Goal: Transaction & Acquisition: Purchase product/service

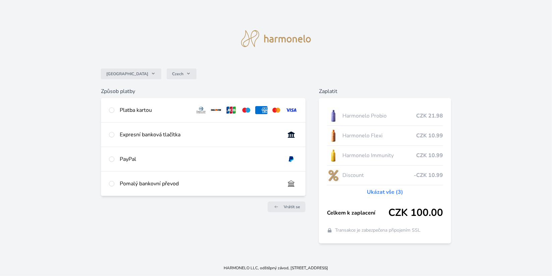
click at [503, 179] on div "Česko Czech Způsob platby Platba kartou Číslo karty <p>Your browser does not su…" at bounding box center [276, 130] width 552 height 260
click at [114, 111] on input "radio" at bounding box center [111, 109] width 5 height 5
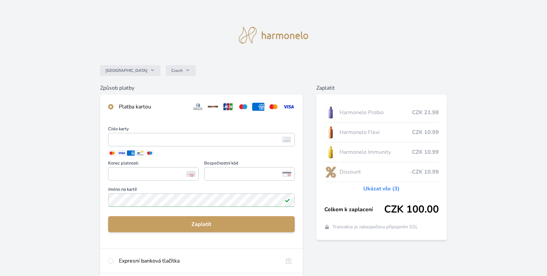
click at [280, 254] on div "Expresní banková tlačítka" at bounding box center [201, 261] width 203 height 24
radio input "false"
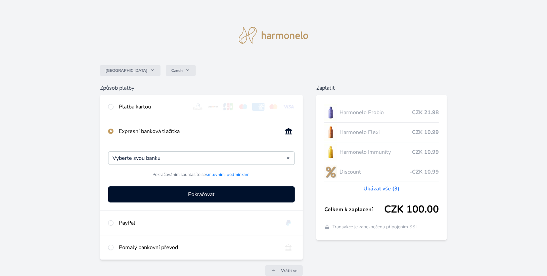
click at [280, 254] on div "Pomalý bankovní převod" at bounding box center [201, 247] width 203 height 24
radio input "false"
radio input "true"
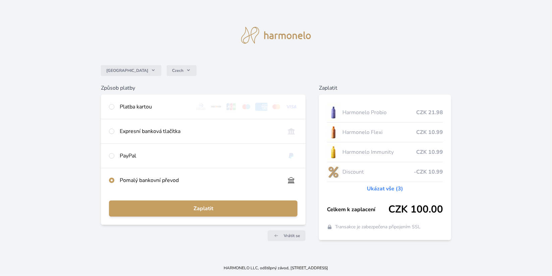
click at [516, 245] on div "Česko Czech Způsob platby Platba kartou Číslo karty <p>Your browser does not su…" at bounding box center [276, 130] width 552 height 260
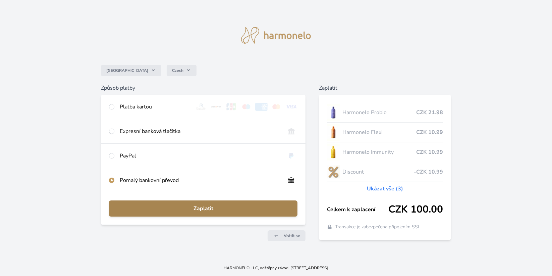
click at [193, 208] on span "Zaplatit" at bounding box center [203, 208] width 178 height 8
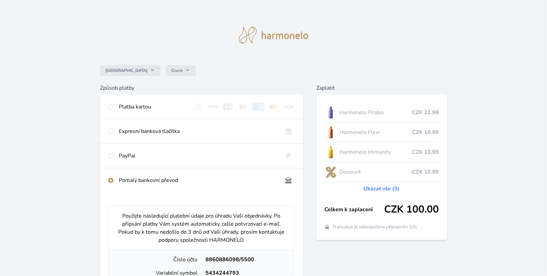
click at [38, 168] on div "Česko Czech Způsob platby Platba kartou Číslo karty <p>Your browser does not su…" at bounding box center [273, 248] width 547 height 496
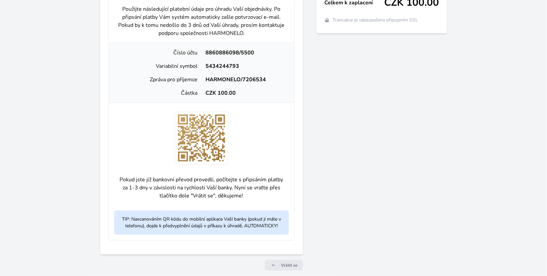
scroll to position [209, 0]
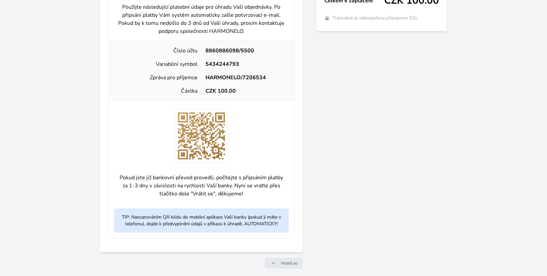
click at [419, 107] on div "Zaplatit Harmonelo Probio CZK 21.98 Harmonelo Flexi CZK 10.99 Harmonelo Immunit…" at bounding box center [381, 74] width 131 height 399
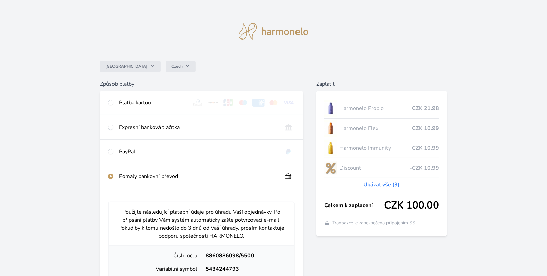
scroll to position [0, 0]
